Goal: Register for event/course

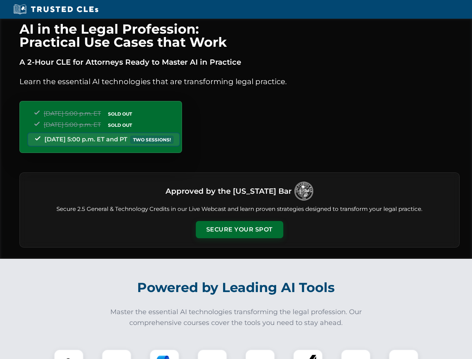
click at [239, 230] on button "Secure Your Spot" at bounding box center [239, 229] width 87 height 17
click at [69, 354] on img at bounding box center [69, 364] width 22 height 22
click at [117, 354] on div at bounding box center [117, 364] width 30 height 30
click at [164, 354] on div at bounding box center [165, 364] width 30 height 30
click at [212, 354] on img at bounding box center [212, 364] width 21 height 21
